Goal: Task Accomplishment & Management: Understand process/instructions

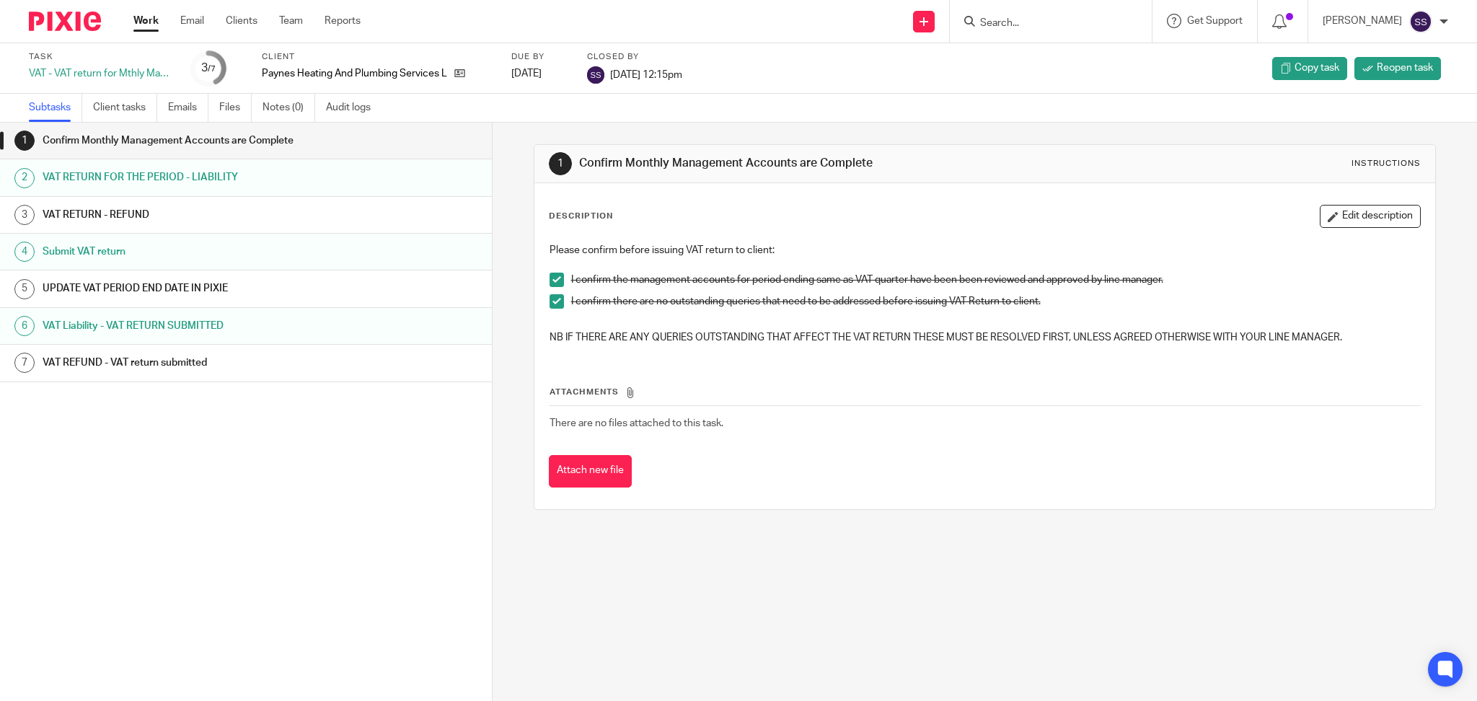
click at [122, 26] on div "Work Email Clients Team Reports Work Email Clients Team Reports Settings" at bounding box center [250, 21] width 263 height 43
click at [135, 23] on link "Work" at bounding box center [145, 21] width 25 height 14
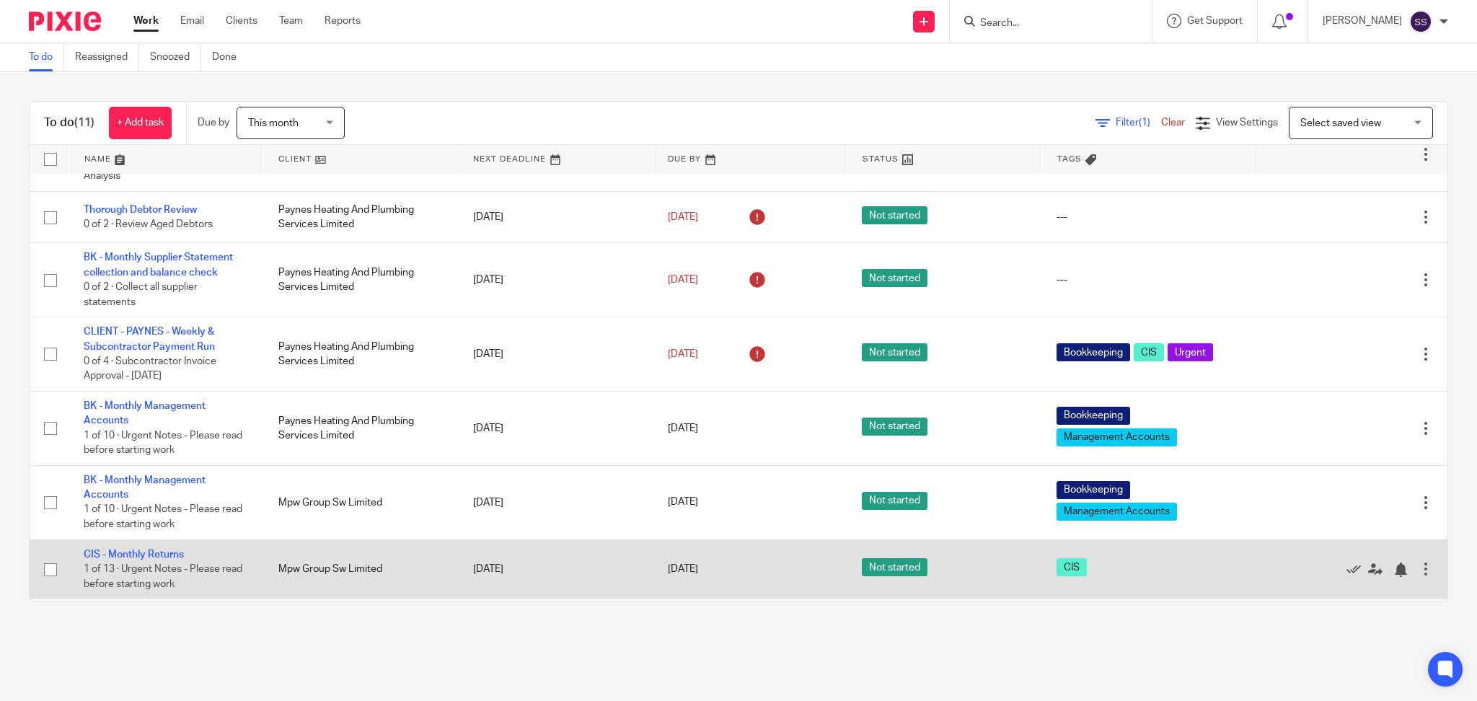
scroll to position [120, 0]
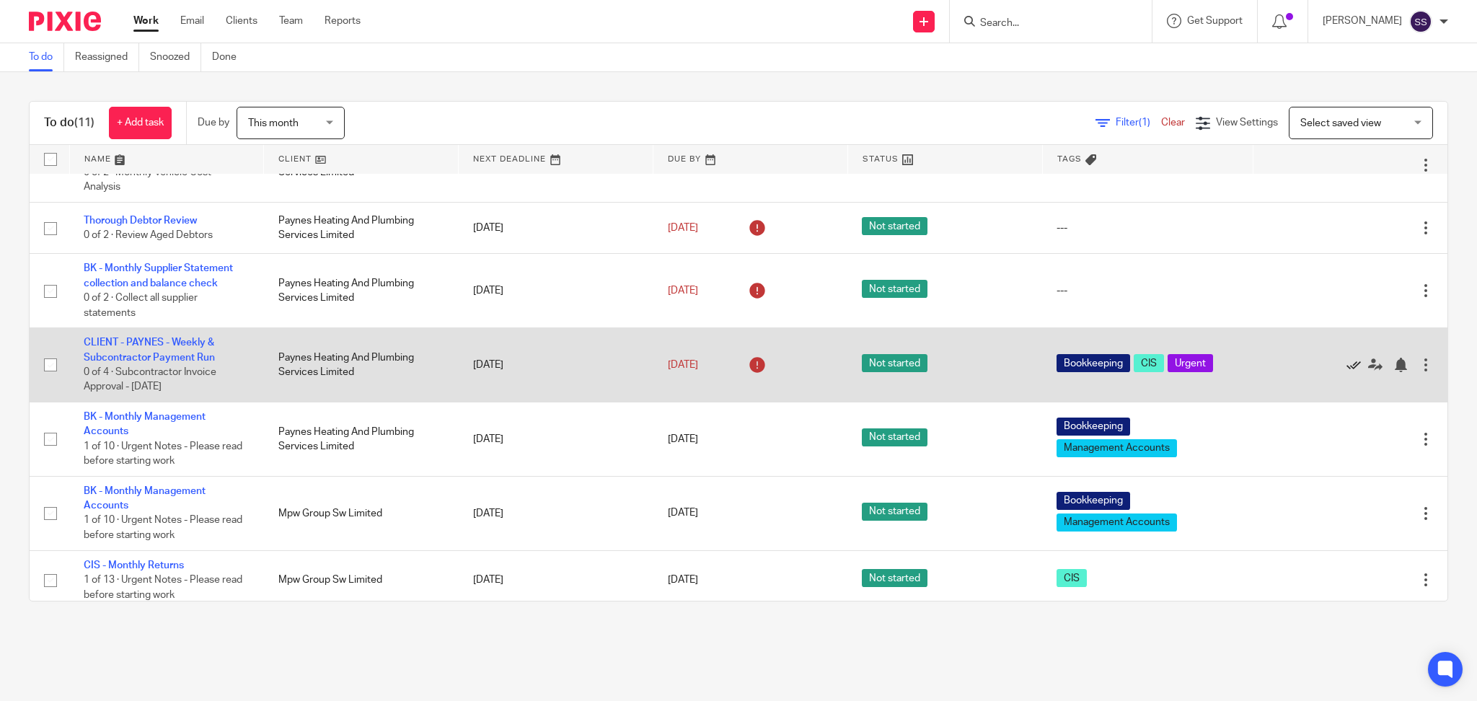
click at [1346, 361] on icon at bounding box center [1353, 365] width 14 height 14
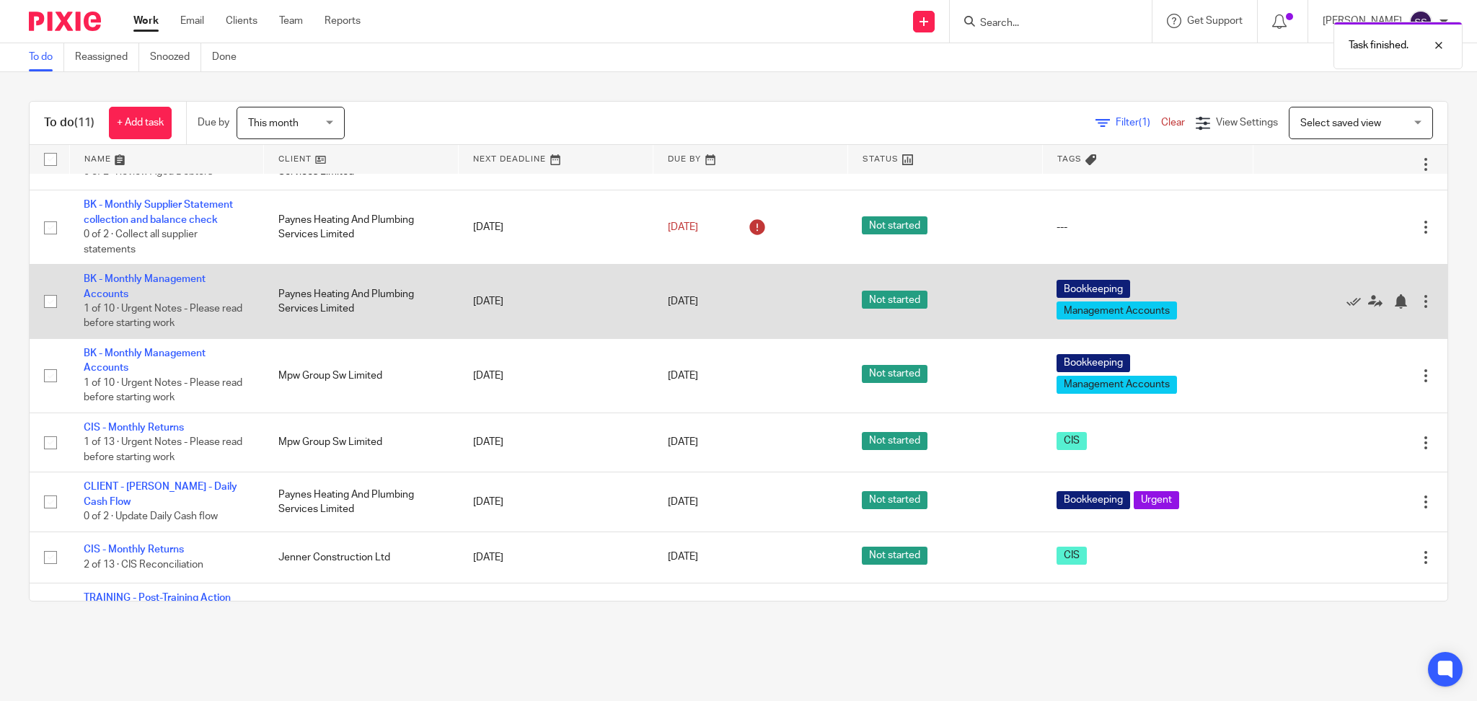
scroll to position [216, 0]
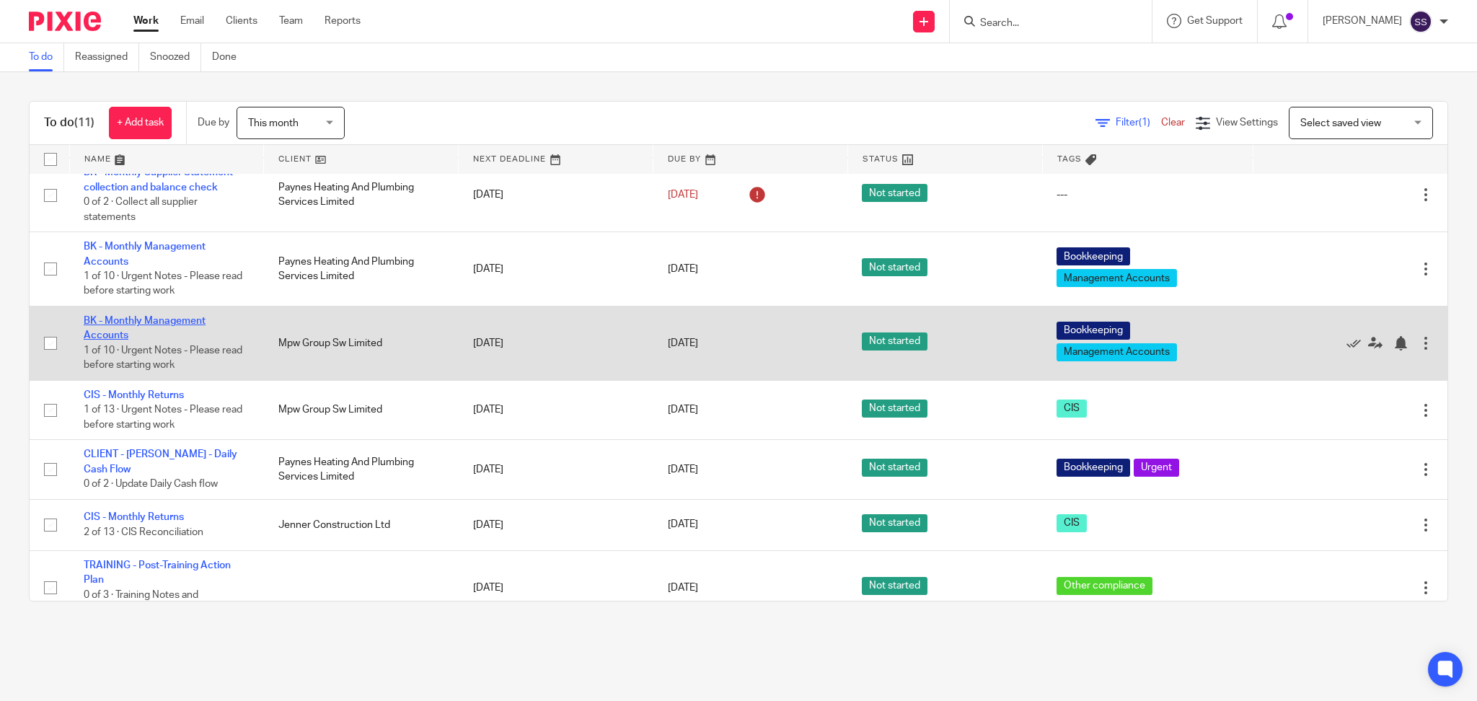
click at [162, 316] on link "BK - Monthly Management Accounts" at bounding box center [145, 328] width 122 height 25
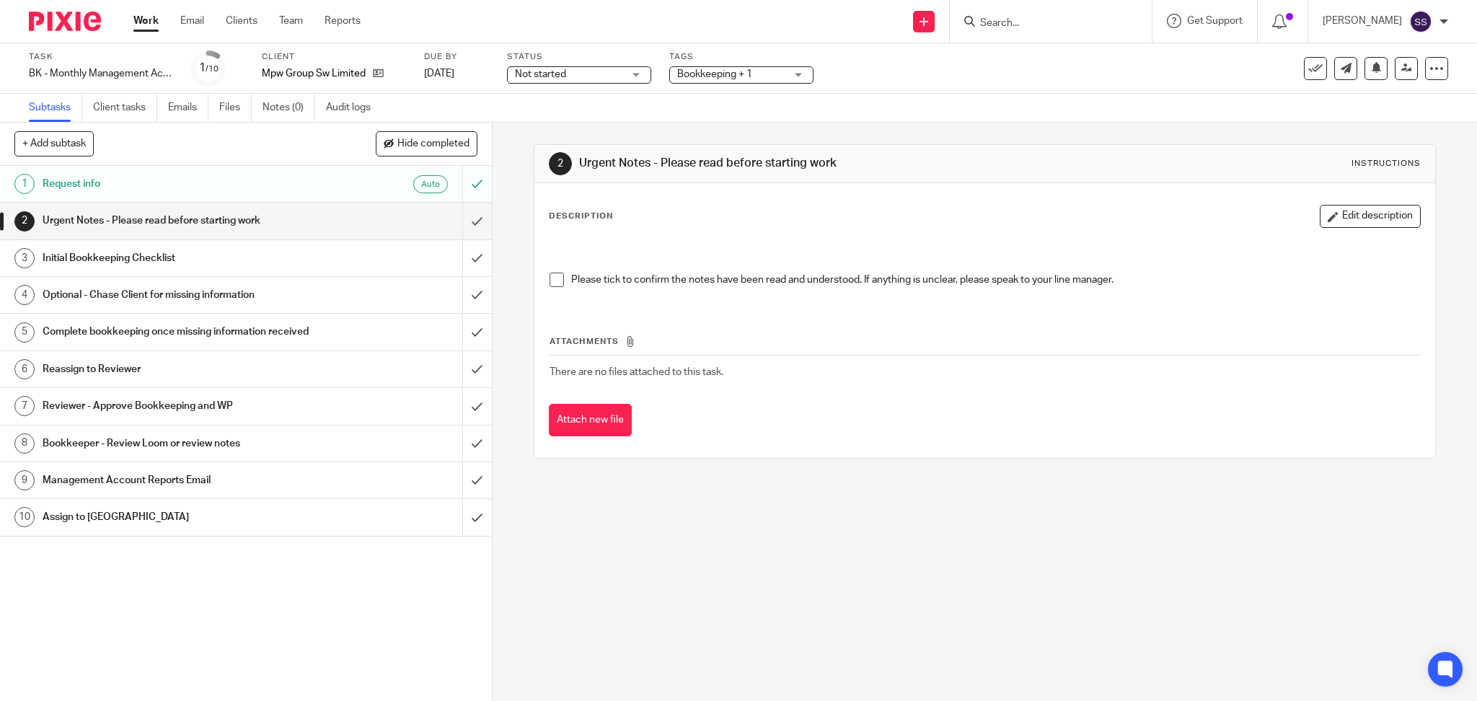
click at [182, 230] on h1 "Urgent Notes - Please read before starting work" at bounding box center [178, 221] width 270 height 22
click at [143, 177] on h1 "Request info" at bounding box center [178, 184] width 270 height 22
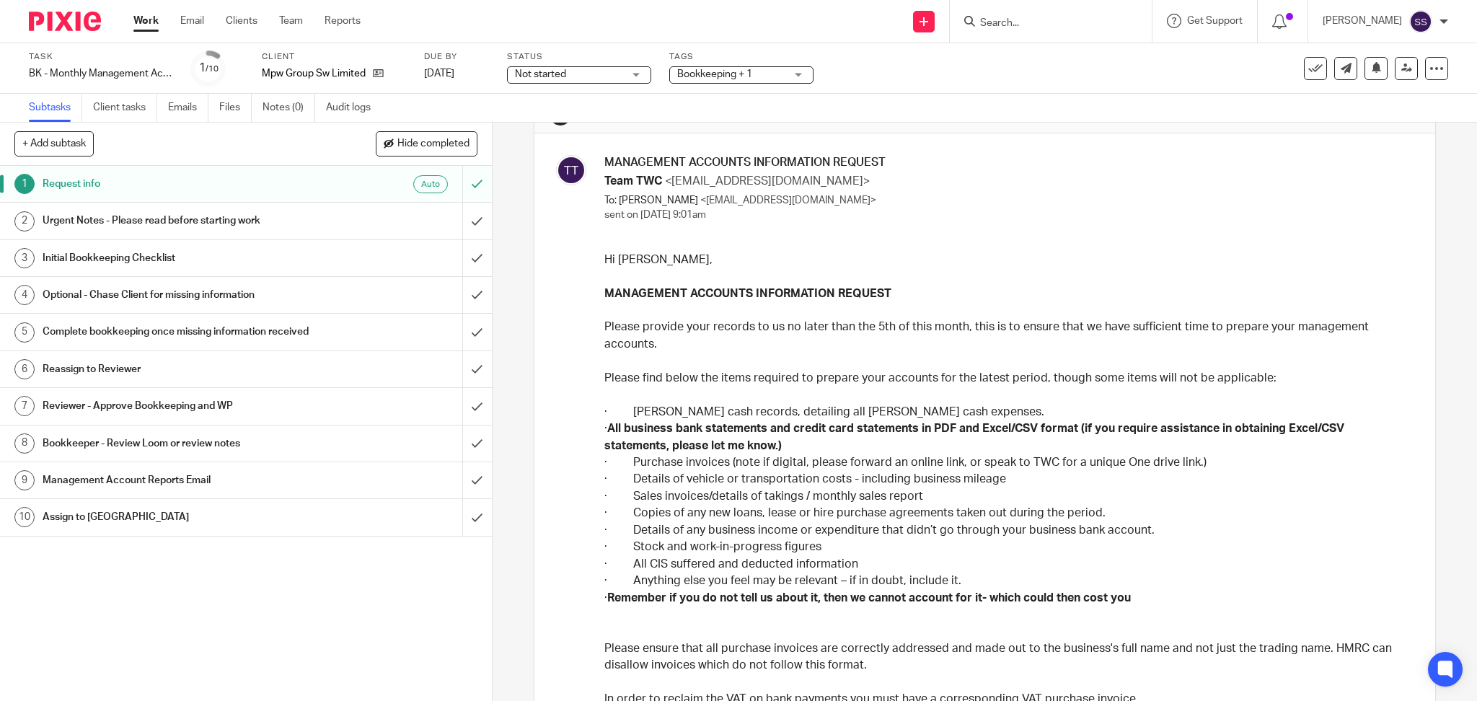
scroll to position [192, 0]
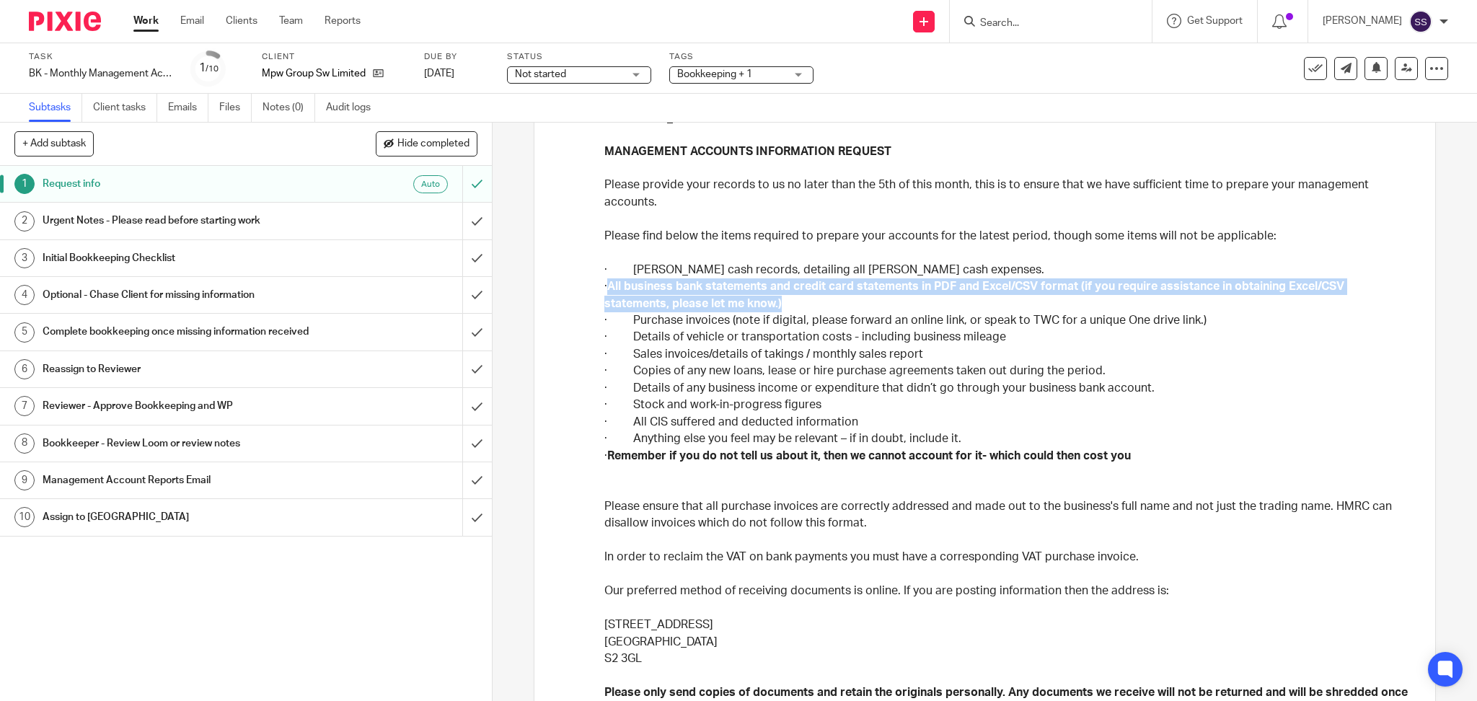
drag, startPoint x: 627, startPoint y: 286, endPoint x: 775, endPoint y: 302, distance: 148.0
click at [775, 302] on strong "All business bank statements and credit card statements in PDF and Excel/CSV fo…" at bounding box center [974, 295] width 740 height 28
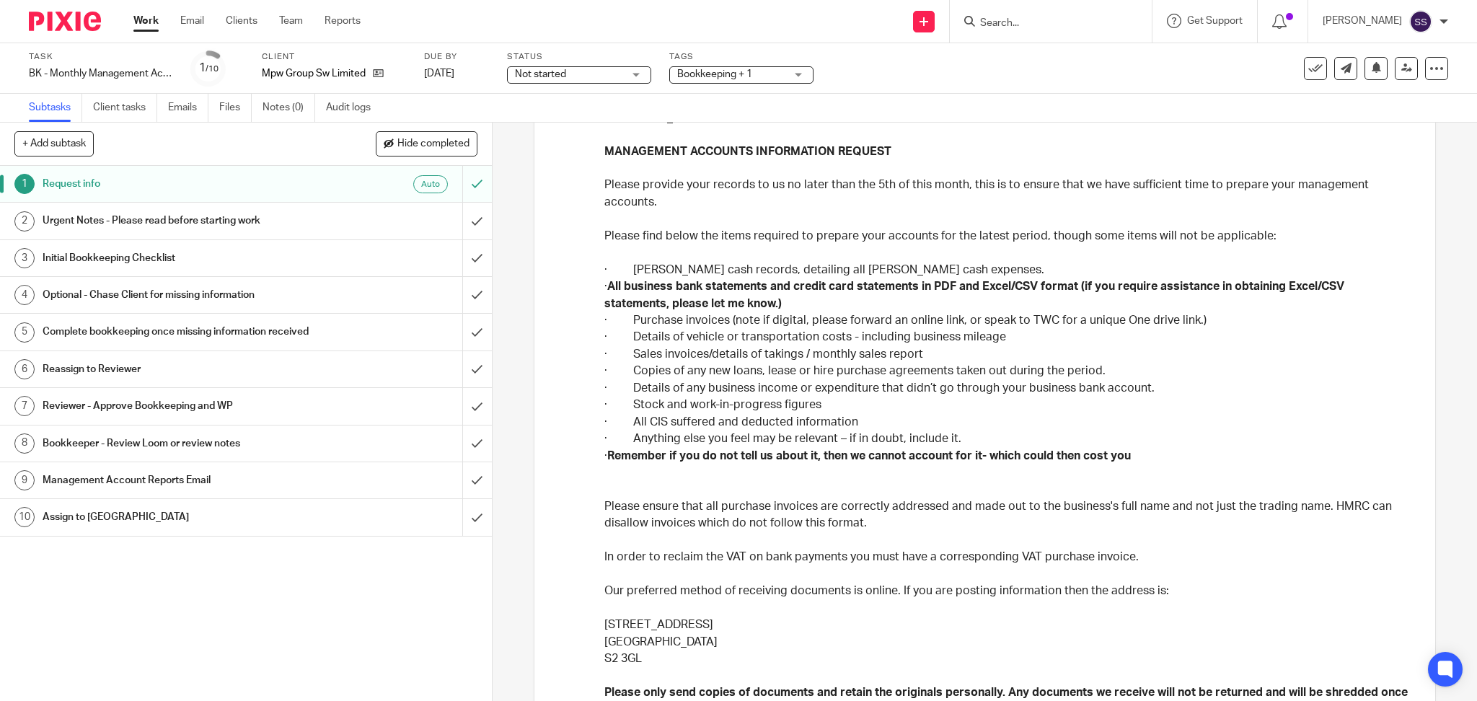
click at [887, 361] on p "· Sales invoices/details of takings / monthly sales report" at bounding box center [1007, 354] width 806 height 17
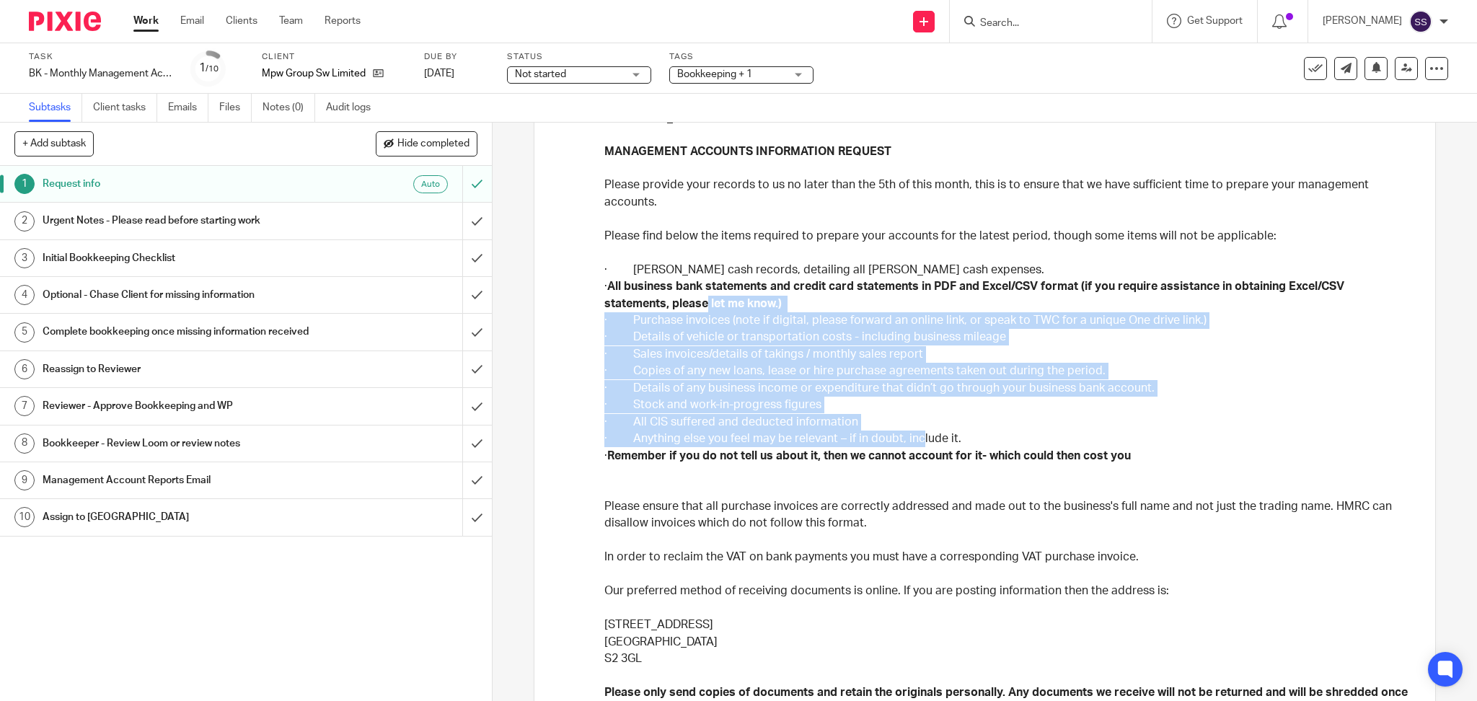
drag, startPoint x: 705, startPoint y: 304, endPoint x: 1007, endPoint y: 441, distance: 331.5
click at [912, 441] on div "Hi Kelly, MANAGEMENT ACCOUNTS INFORMATION REQUEST Please provide your records t…" at bounding box center [1007, 611] width 806 height 1003
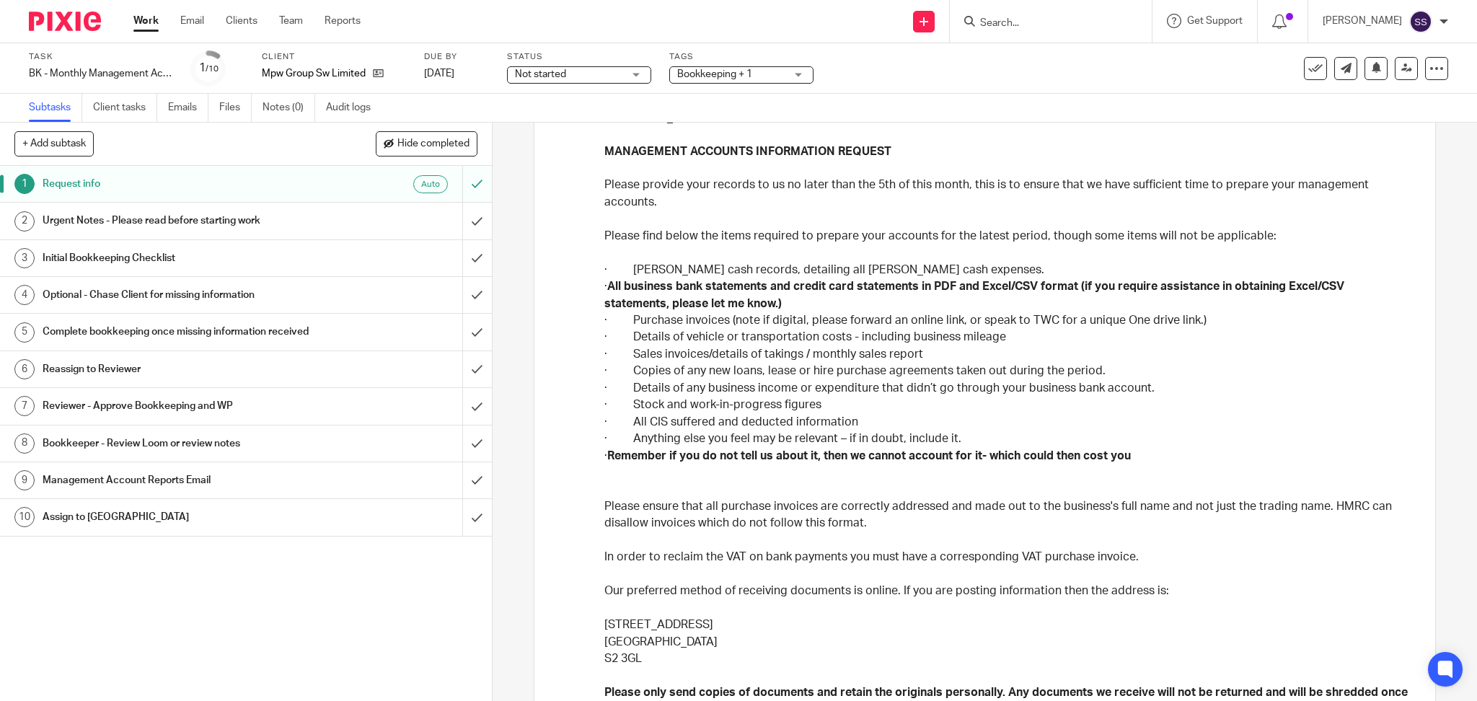
click at [1156, 441] on p "· Anything else you feel may be relevant – if in doubt, include it." at bounding box center [1007, 439] width 806 height 17
